Goal: Transaction & Acquisition: Purchase product/service

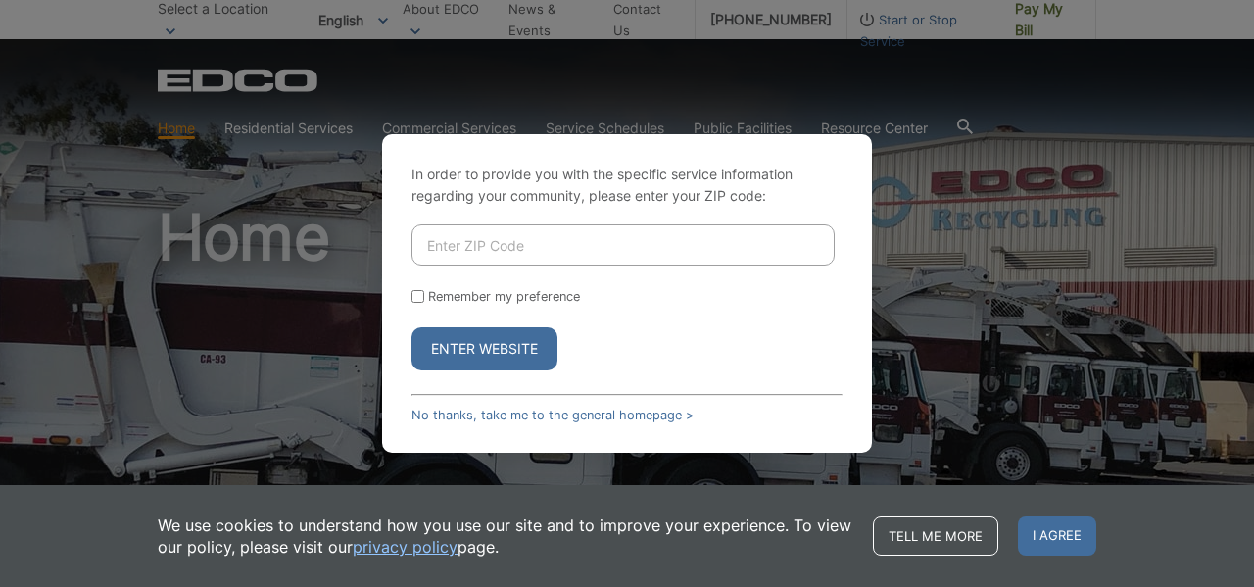
click at [426, 242] on input "Enter ZIP Code" at bounding box center [623, 244] width 423 height 41
type input "92020"
click at [488, 350] on button "Enter Website" at bounding box center [485, 348] width 146 height 43
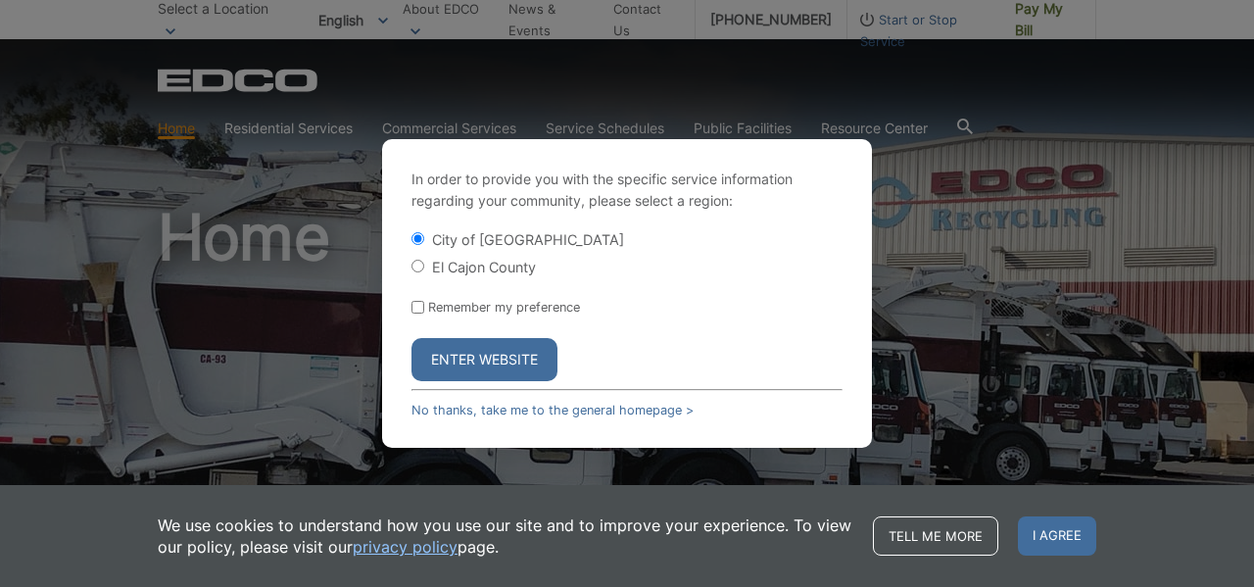
click at [485, 360] on button "Enter Website" at bounding box center [485, 359] width 146 height 43
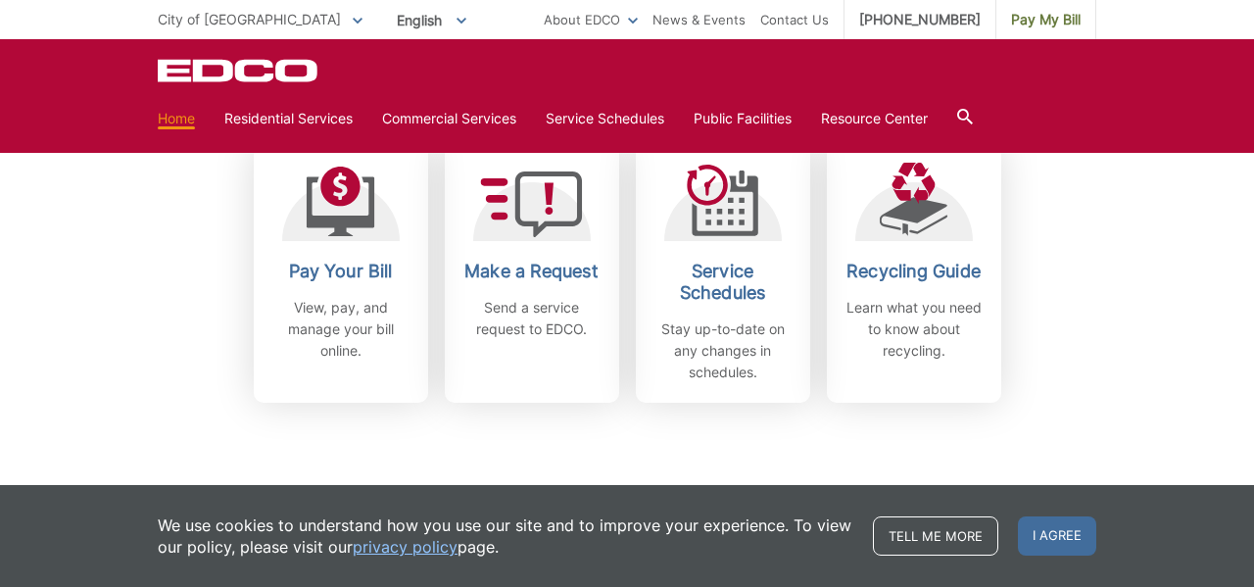
scroll to position [549, 0]
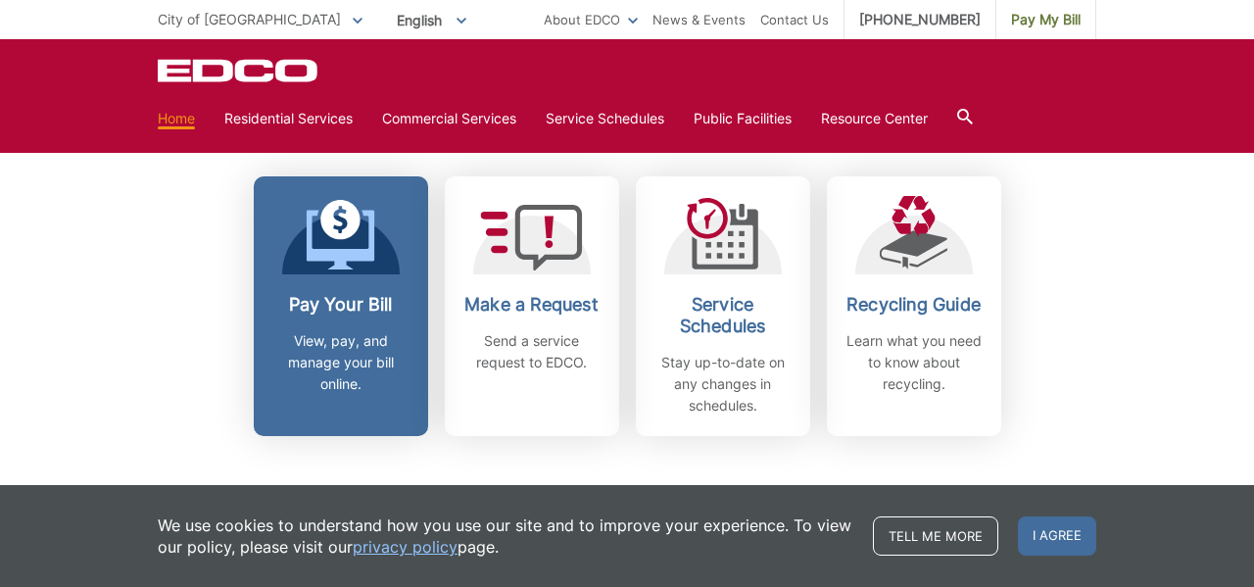
click at [332, 313] on h2 "Pay Your Bill" at bounding box center [341, 305] width 145 height 22
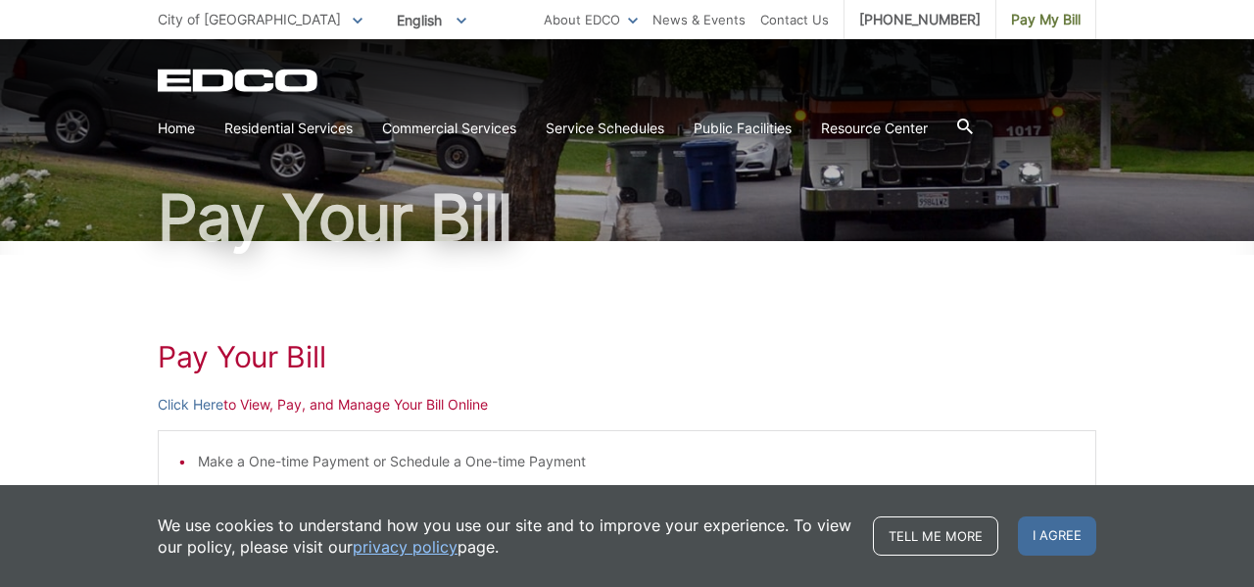
scroll to position [105, 0]
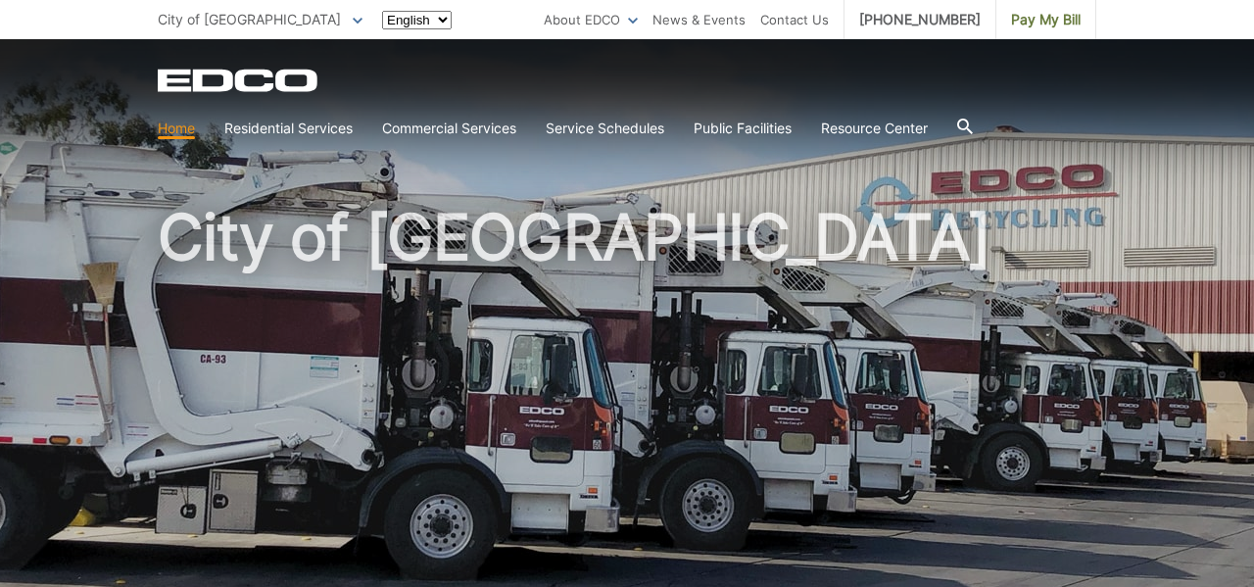
scroll to position [549, 0]
